Goal: Download file/media

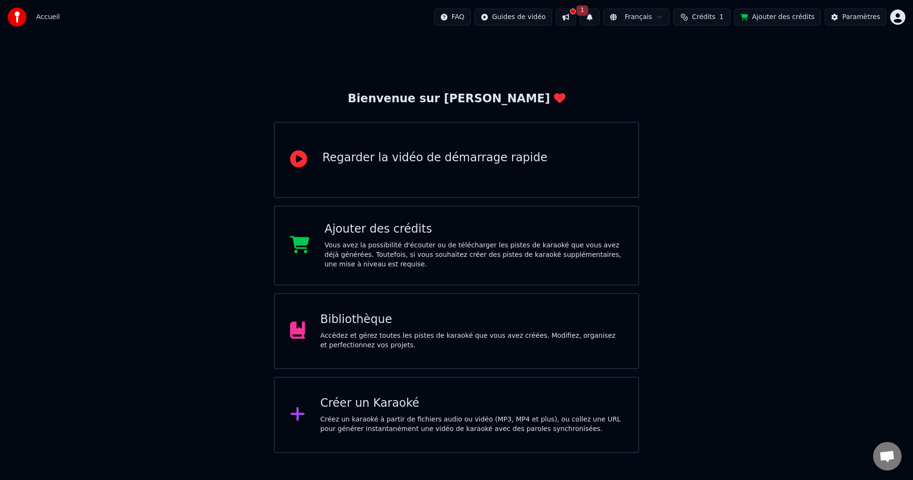
click at [407, 328] on div "Bibliothèque Accédez et gérez toutes les pistes de karaoké que vous avez créées…" at bounding box center [471, 331] width 303 height 38
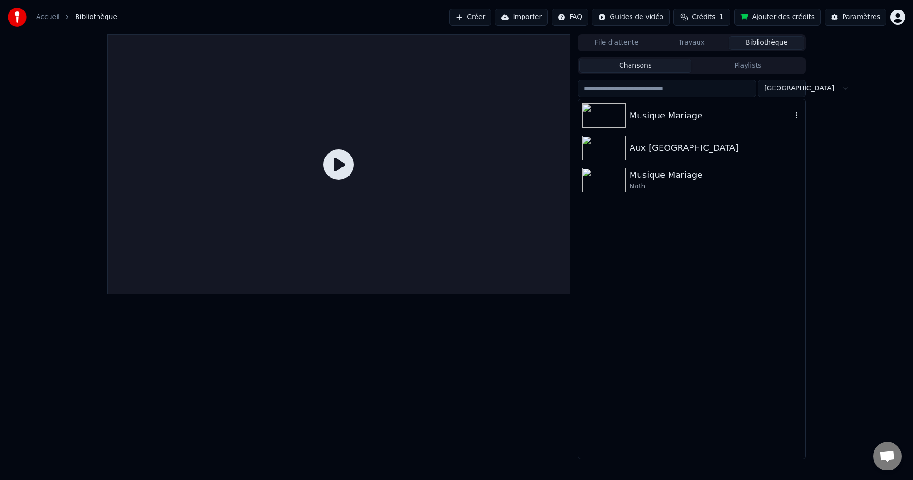
click at [670, 115] on div "Musique Mariage" at bounding box center [710, 115] width 162 height 13
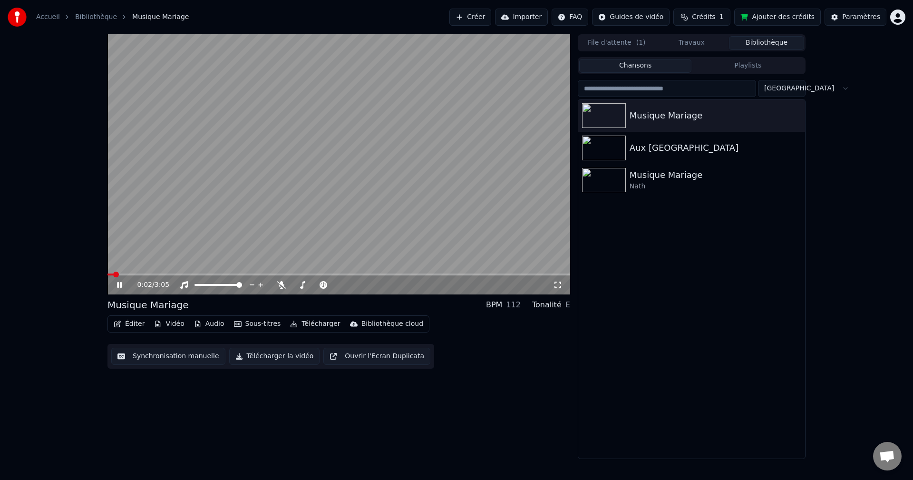
click at [123, 270] on video at bounding box center [338, 164] width 462 height 260
click at [121, 271] on video at bounding box center [338, 164] width 462 height 260
click at [128, 275] on span at bounding box center [130, 274] width 6 height 6
click at [168, 274] on span at bounding box center [169, 274] width 6 height 6
click at [763, 176] on div "Musique Mariage" at bounding box center [710, 174] width 162 height 13
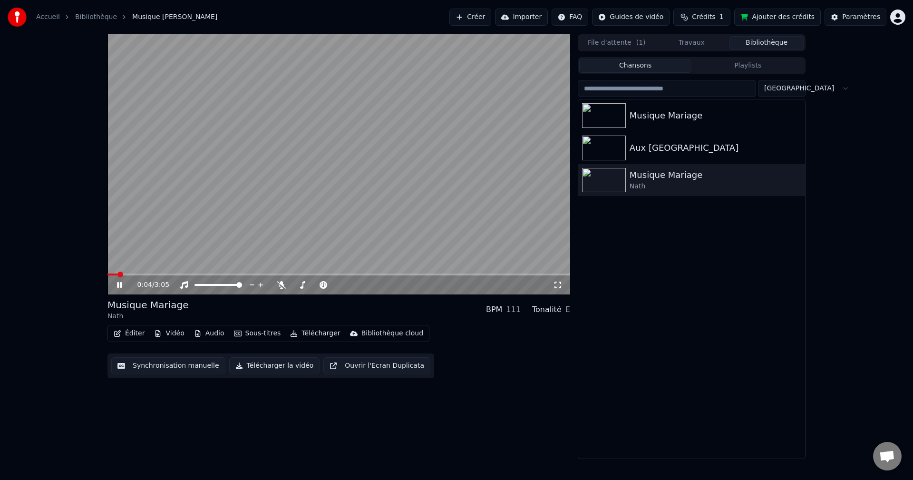
click at [117, 275] on span at bounding box center [112, 274] width 10 height 2
click at [117, 286] on icon at bounding box center [119, 285] width 5 height 6
click at [683, 119] on div "Musique Mariage" at bounding box center [710, 115] width 162 height 13
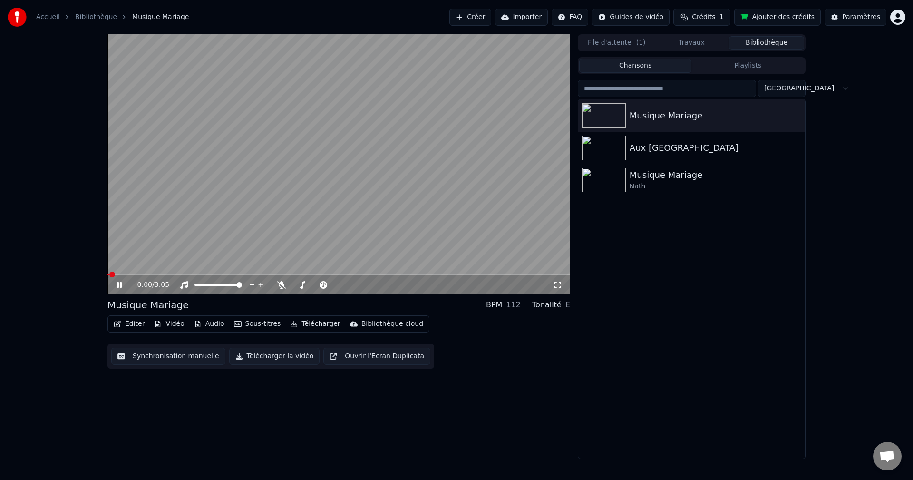
click at [139, 275] on span at bounding box center [338, 274] width 462 height 2
click at [119, 284] on icon at bounding box center [119, 285] width 5 height 6
click at [703, 178] on div "Musique Mariage" at bounding box center [710, 174] width 162 height 13
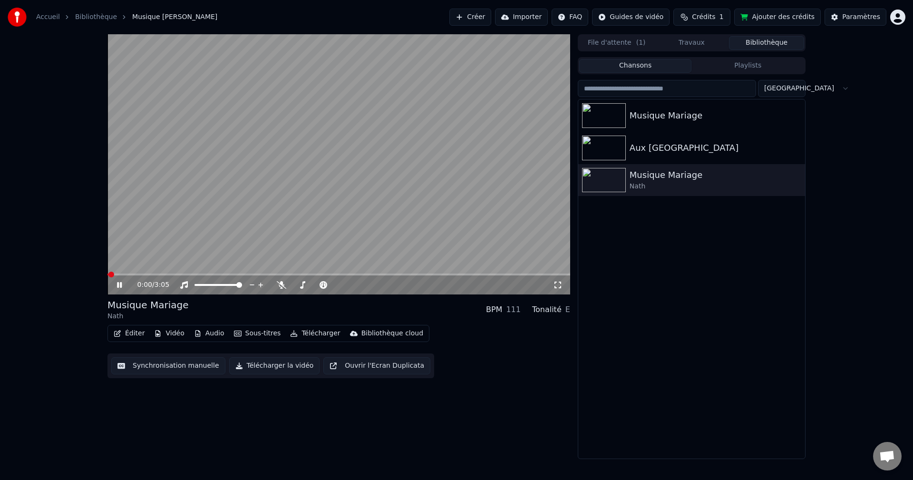
click at [139, 270] on video at bounding box center [338, 164] width 462 height 260
click at [139, 276] on div "0:00 / 3:05" at bounding box center [338, 284] width 462 height 19
click at [142, 271] on video at bounding box center [338, 164] width 462 height 260
click at [148, 274] on span at bounding box center [338, 274] width 462 height 2
click at [121, 287] on icon at bounding box center [119, 285] width 5 height 6
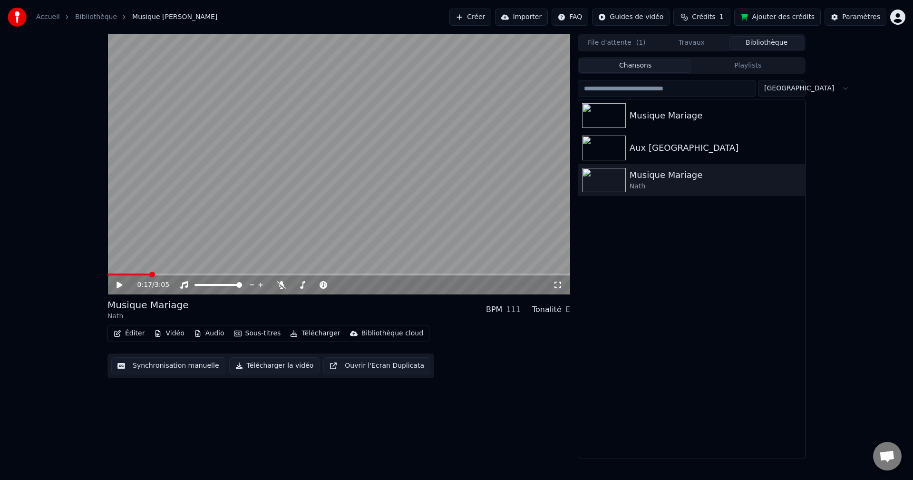
drag, startPoint x: 140, startPoint y: 276, endPoint x: 133, endPoint y: 272, distance: 7.4
click at [134, 275] on div "0:17 / 3:05" at bounding box center [338, 283] width 462 height 21
drag, startPoint x: 133, startPoint y: 272, endPoint x: 126, endPoint y: 272, distance: 6.7
click at [126, 272] on video at bounding box center [338, 164] width 462 height 260
click at [122, 274] on span at bounding box center [128, 274] width 43 height 2
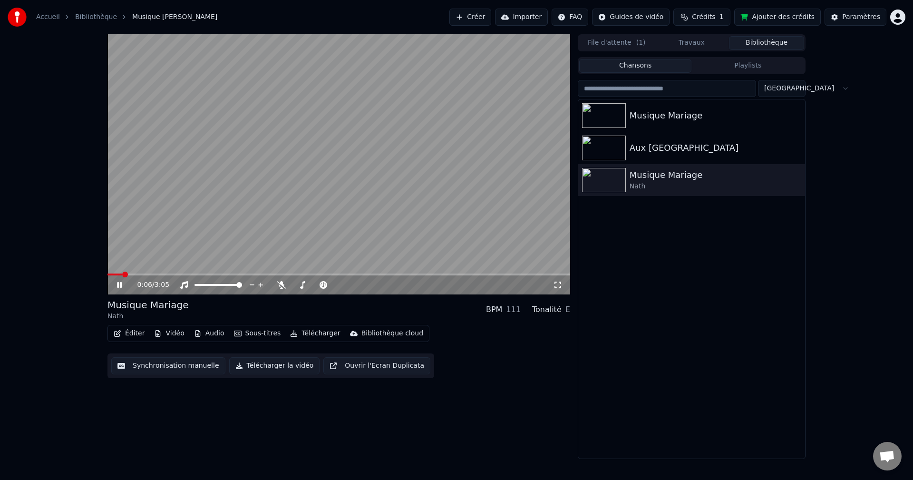
click at [120, 279] on div "0:06 / 3:05" at bounding box center [338, 284] width 462 height 19
click at [120, 283] on icon at bounding box center [119, 285] width 5 height 6
click at [304, 351] on div "Éditer Vidéo Audio Sous-titres Télécharger Bibliothèque cloud Synchronisation m…" at bounding box center [338, 351] width 462 height 53
click at [304, 341] on div "Éditer Vidéo Audio Sous-titres Télécharger Bibliothèque cloud" at bounding box center [268, 333] width 322 height 17
click at [304, 332] on button "Télécharger" at bounding box center [315, 333] width 58 height 13
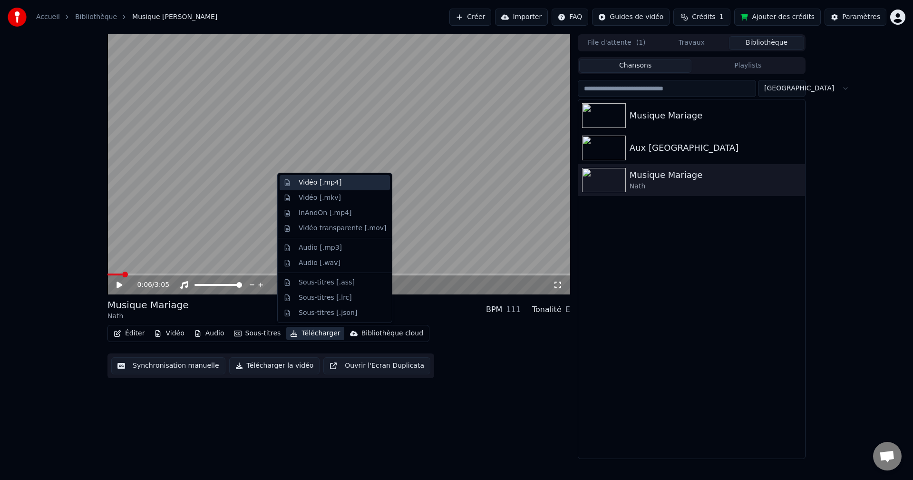
click at [332, 183] on div "Vidéo [.mp4]" at bounding box center [319, 183] width 43 height 10
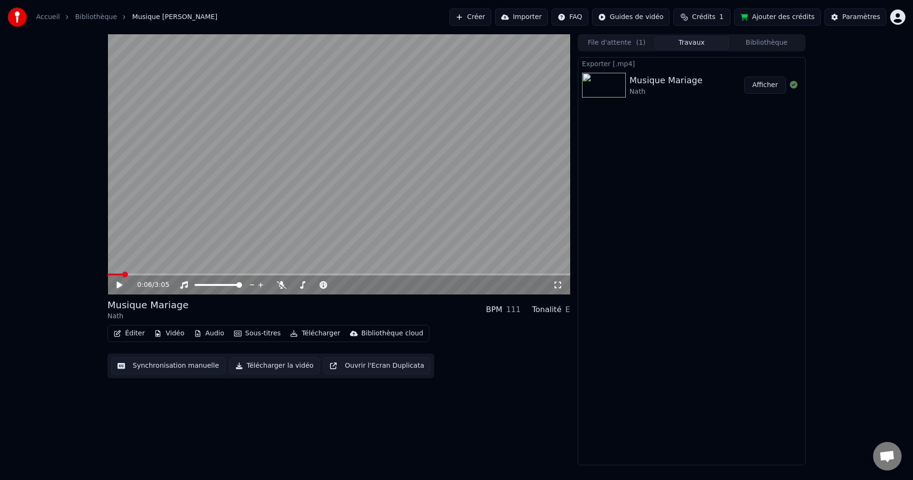
click at [767, 86] on button "Afficher" at bounding box center [765, 85] width 42 height 17
